Goal: Transaction & Acquisition: Purchase product/service

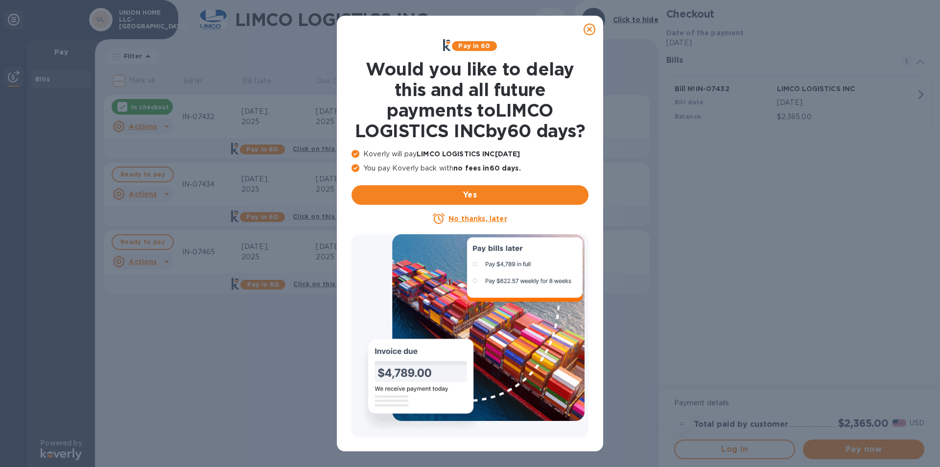
click at [585, 27] on icon at bounding box center [590, 30] width 12 height 12
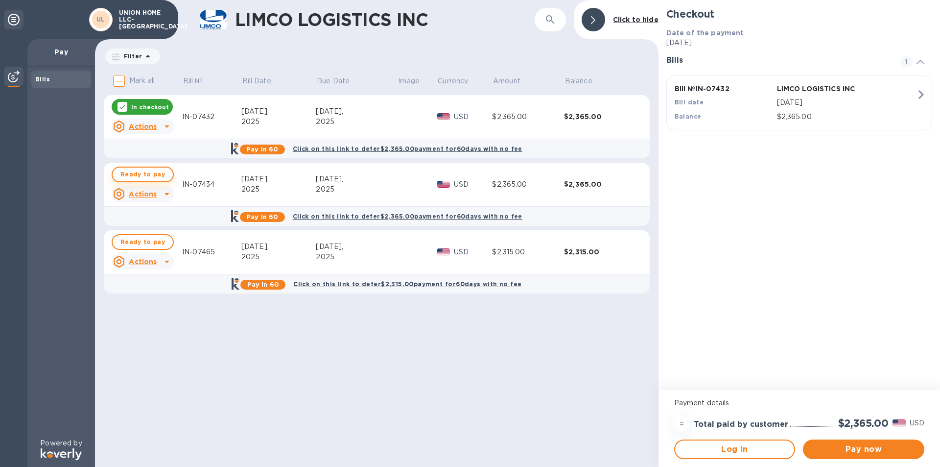
click at [148, 172] on span "Ready to pay" at bounding box center [142, 174] width 45 height 12
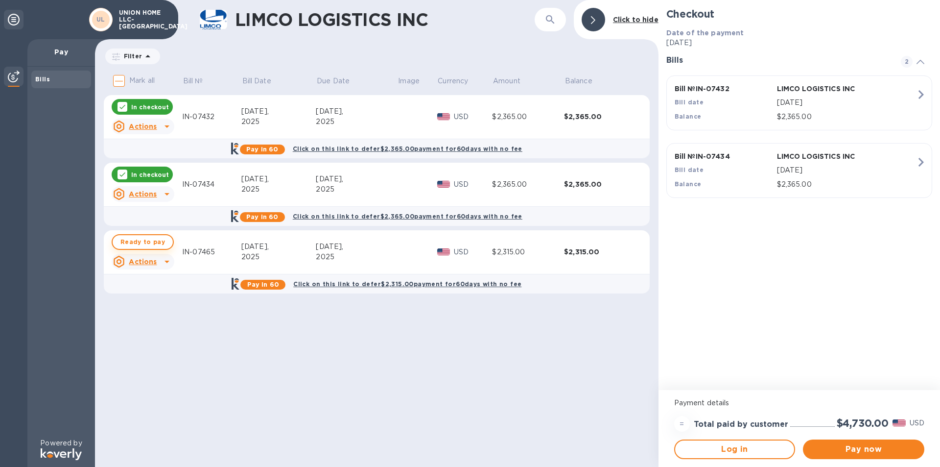
click at [144, 237] on span "Ready to pay" at bounding box center [142, 242] width 45 height 12
checkbox input "true"
click at [854, 456] on button "Pay now" at bounding box center [863, 449] width 121 height 20
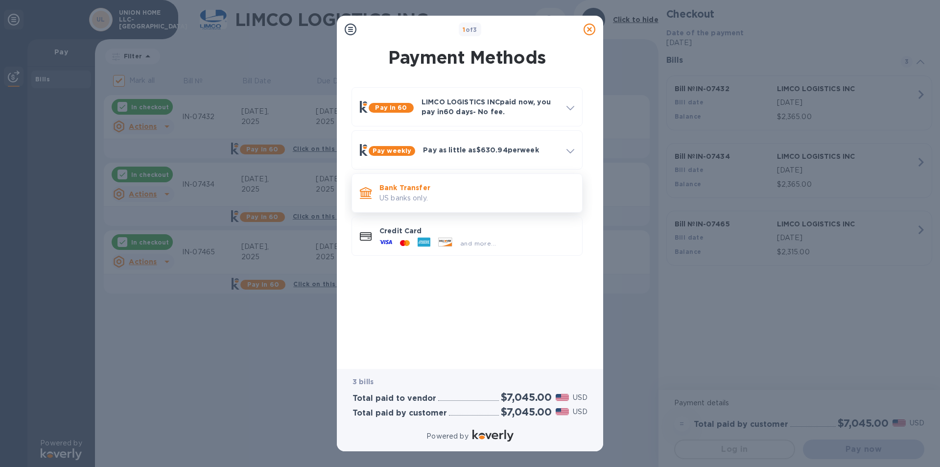
click at [419, 199] on p "US banks only." at bounding box center [477, 198] width 195 height 10
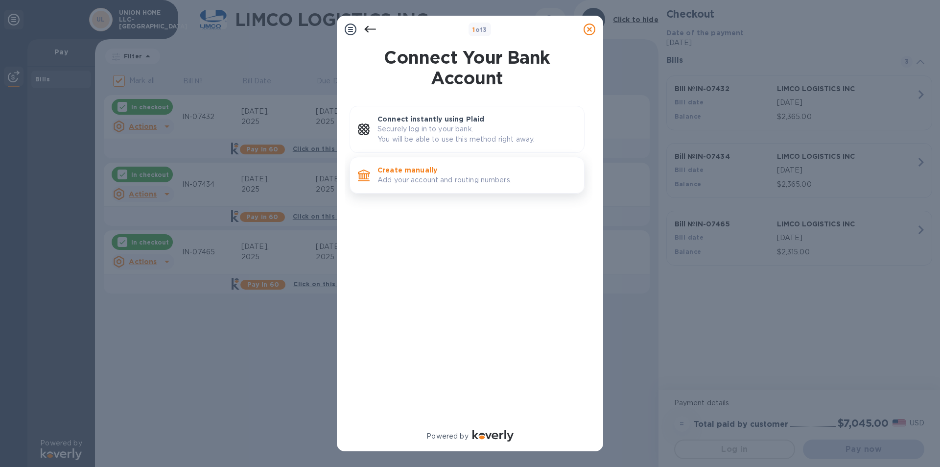
click at [419, 166] on p "Create manually" at bounding box center [477, 170] width 199 height 10
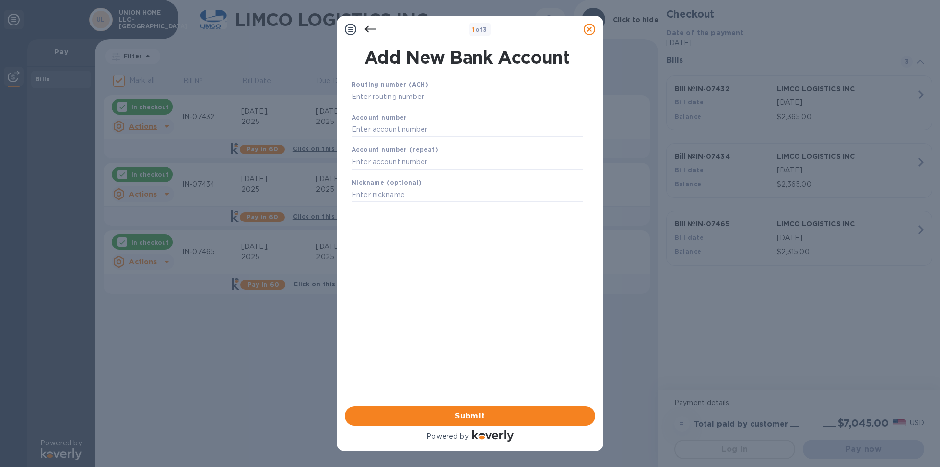
click at [387, 96] on input "text" at bounding box center [467, 97] width 231 height 15
type input "081904808"
click at [392, 134] on input "text" at bounding box center [467, 141] width 231 height 15
type input "291017201371"
click at [390, 174] on input "text" at bounding box center [467, 174] width 231 height 15
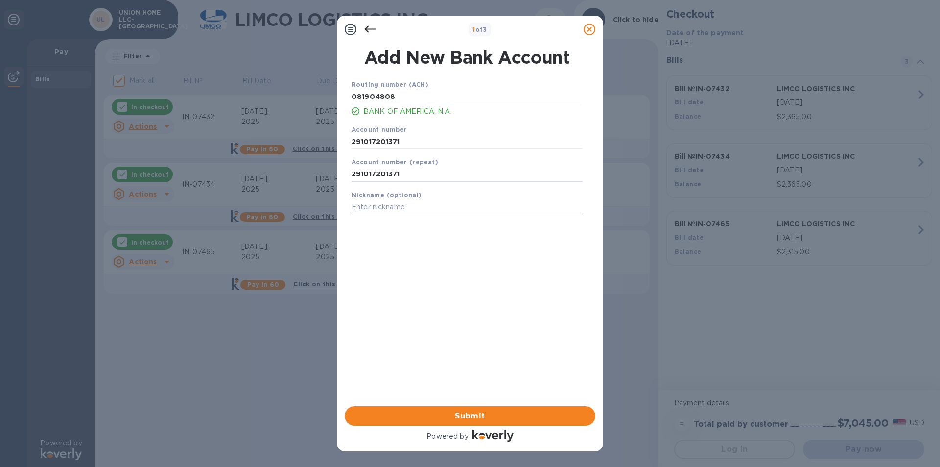
type input "291017201371"
click at [371, 211] on input "text" at bounding box center [467, 207] width 231 height 15
type input "Union Home"
click at [493, 411] on span "Submit" at bounding box center [470, 416] width 235 height 12
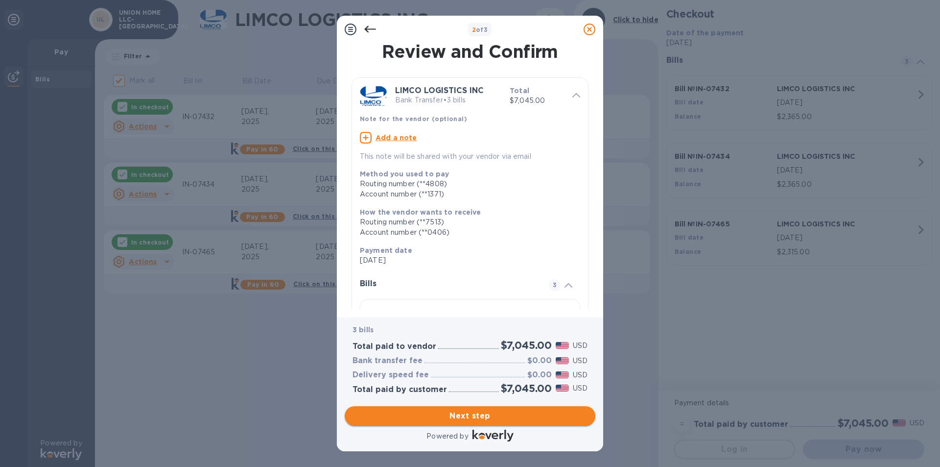
click at [490, 408] on button "Next step" at bounding box center [470, 416] width 251 height 20
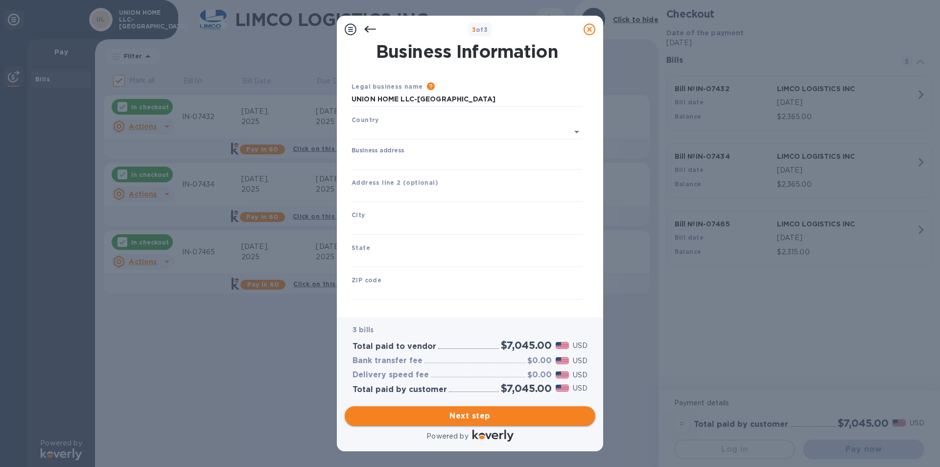
type input "[GEOGRAPHIC_DATA]"
click at [383, 150] on label "Business address" at bounding box center [378, 149] width 52 height 6
click at [383, 153] on input "Business address" at bounding box center [467, 160] width 231 height 15
click at [377, 158] on input "Business address" at bounding box center [467, 160] width 231 height 15
type input "[STREET_ADDRESS][PERSON_NAME]"
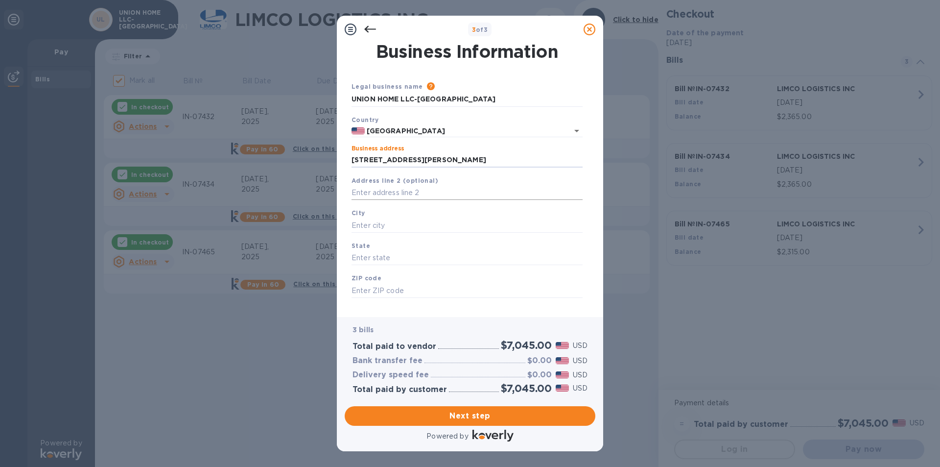
click at [365, 193] on input "text" at bounding box center [467, 193] width 231 height 15
click at [389, 228] on input "text" at bounding box center [467, 225] width 231 height 15
type input "Evanston"
click at [384, 247] on div "State" at bounding box center [467, 253] width 239 height 33
click at [383, 251] on input "text" at bounding box center [467, 258] width 231 height 15
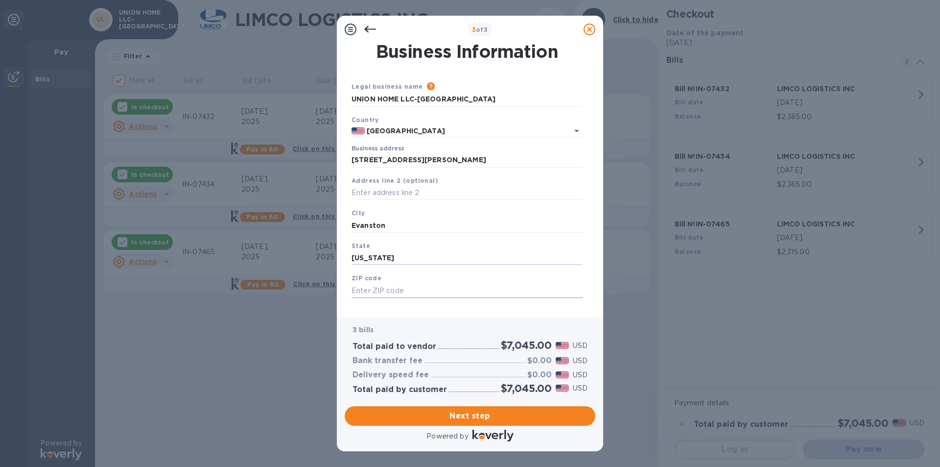
type input "[US_STATE]"
click at [387, 293] on input "text" at bounding box center [467, 290] width 231 height 15
type input "60201"
click at [477, 411] on span "Next step" at bounding box center [470, 416] width 235 height 12
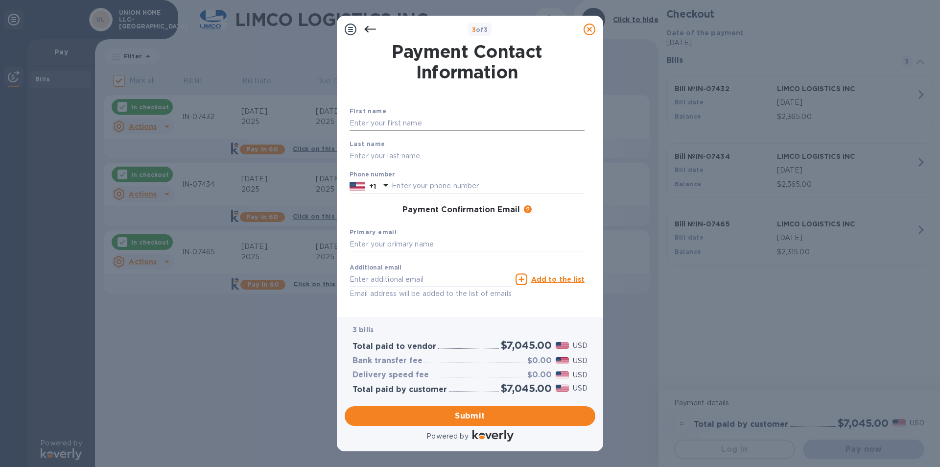
click at [384, 121] on input "text" at bounding box center [467, 123] width 235 height 15
type input "Union Home"
click at [379, 149] on input "text" at bounding box center [467, 155] width 235 height 15
type input "LLC"
click at [416, 184] on input "text" at bounding box center [488, 186] width 193 height 15
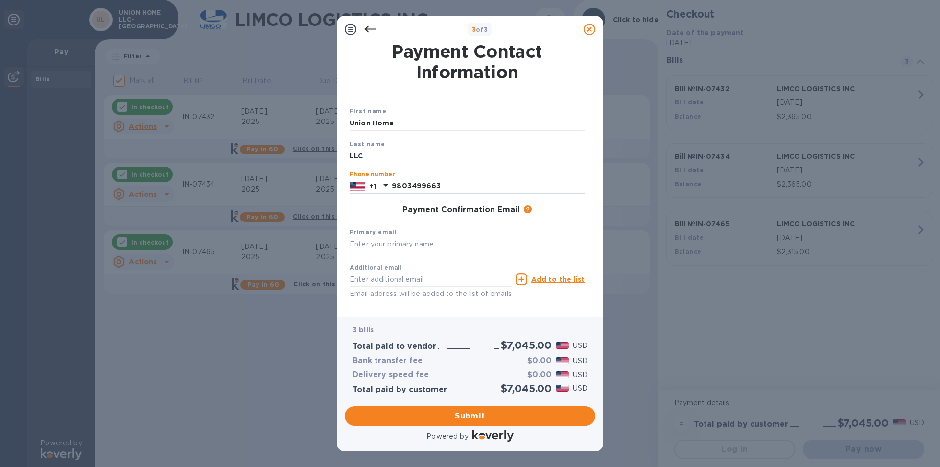
type input "9803499663"
click at [416, 246] on input "text" at bounding box center [467, 244] width 235 height 15
type input "[EMAIL_ADDRESS][DOMAIN_NAME]"
click at [493, 416] on span "Submit" at bounding box center [470, 416] width 235 height 12
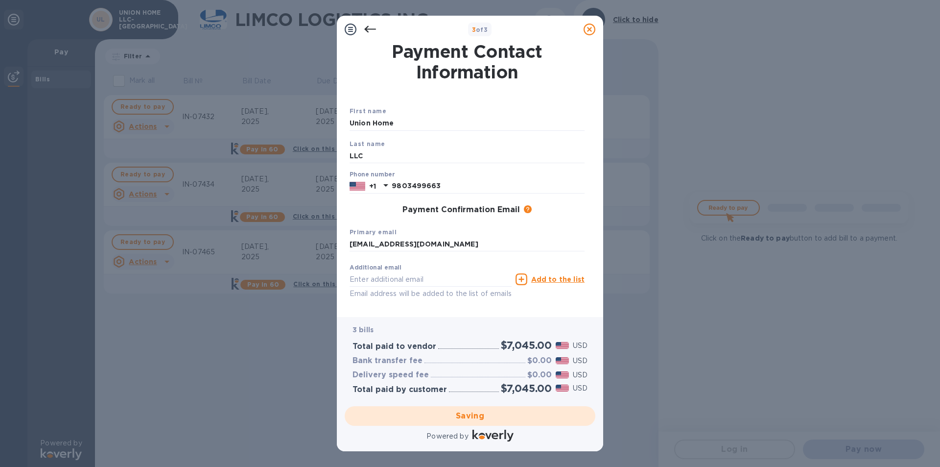
checkbox input "false"
